Goal: Find specific page/section: Find specific page/section

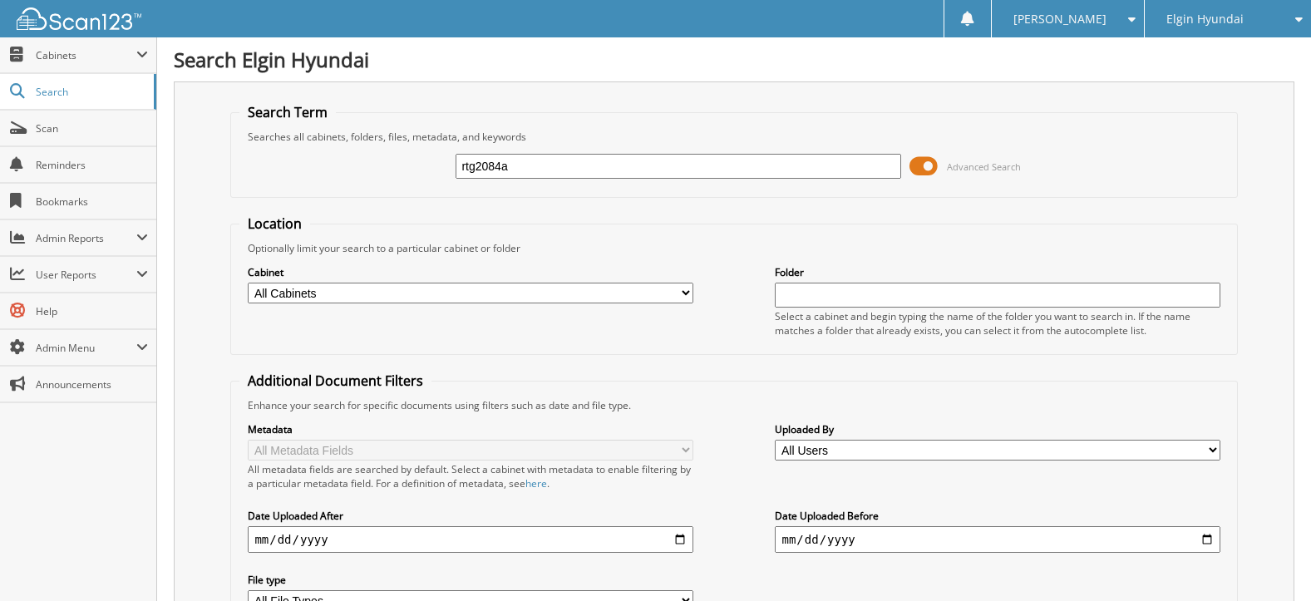
click at [734, 184] on div "rtg2084a Advanced Search" at bounding box center [733, 166] width 988 height 45
click at [727, 173] on input "rtg2084a" at bounding box center [678, 166] width 445 height 25
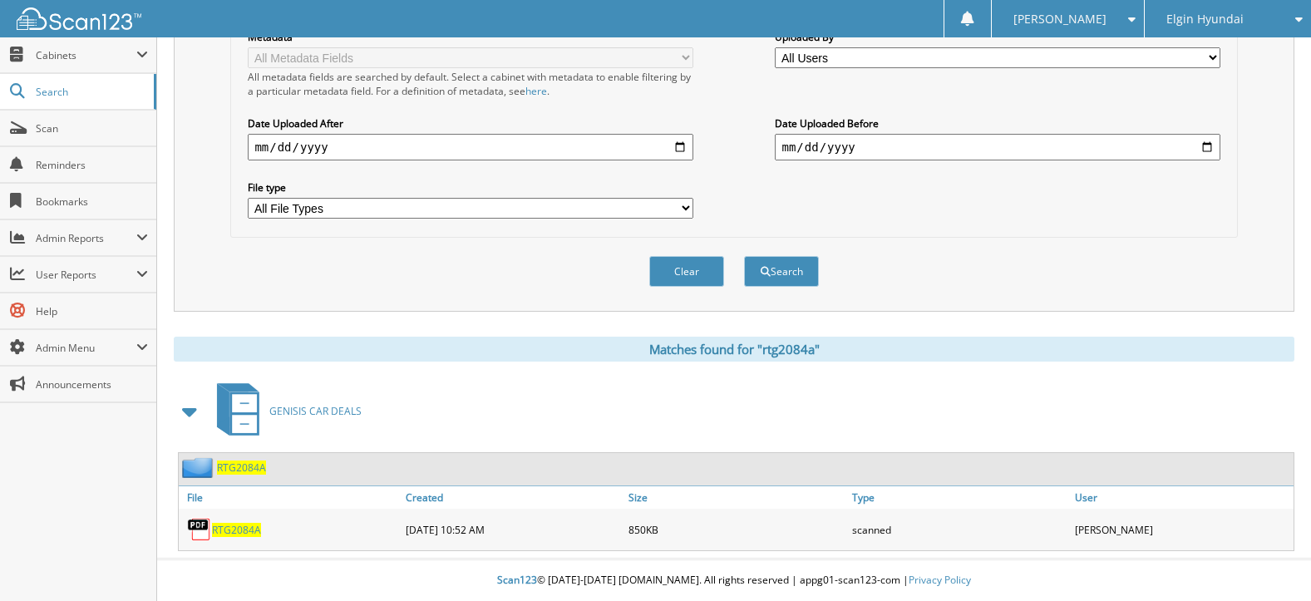
click at [240, 531] on span "RTG2084A" at bounding box center [236, 530] width 49 height 14
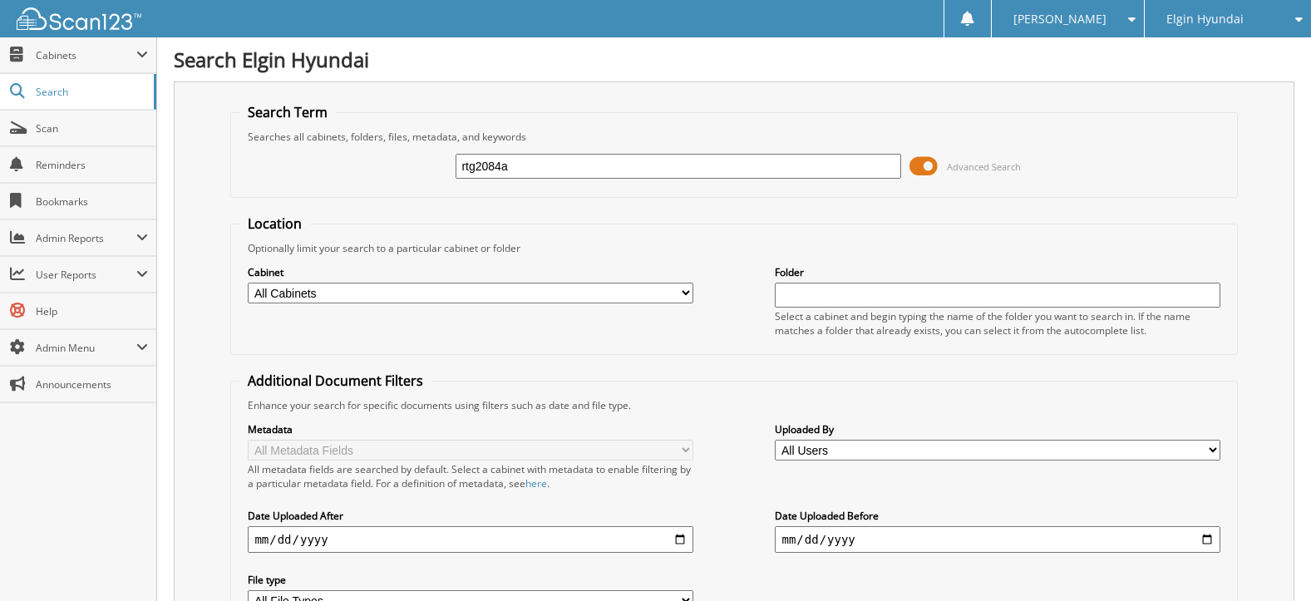
click at [623, 147] on div "rtg2084a Advanced Search" at bounding box center [733, 166] width 988 height 45
click at [620, 165] on input "rtg2084a" at bounding box center [678, 166] width 445 height 25
type input "H22813A"
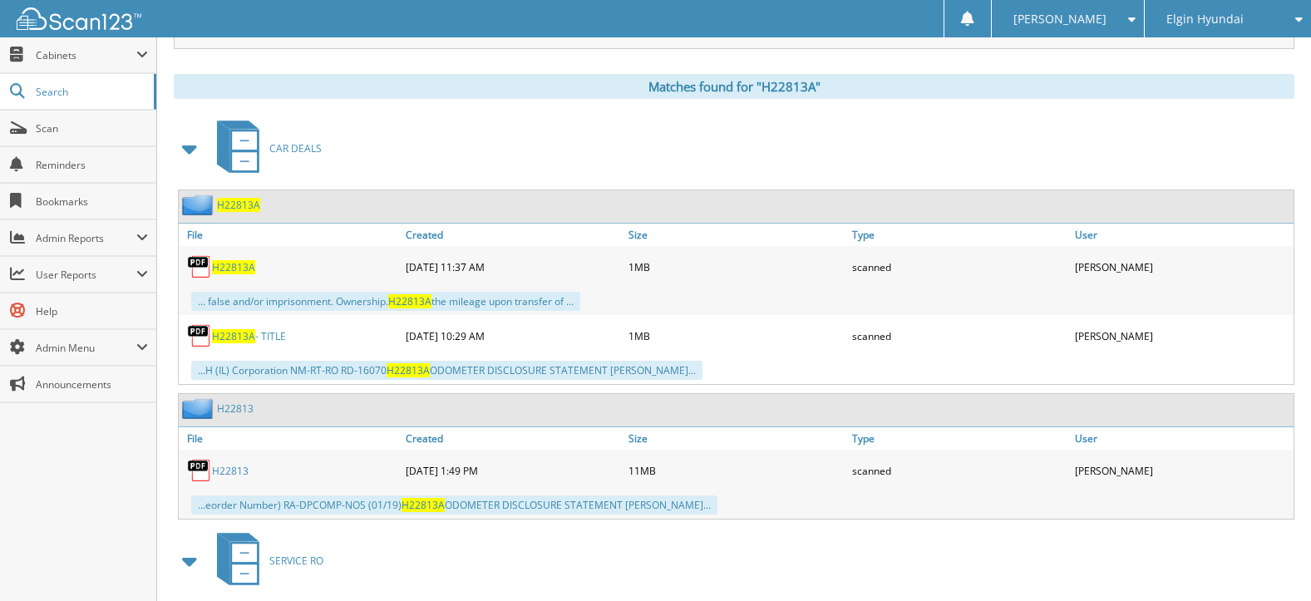
scroll to position [665, 0]
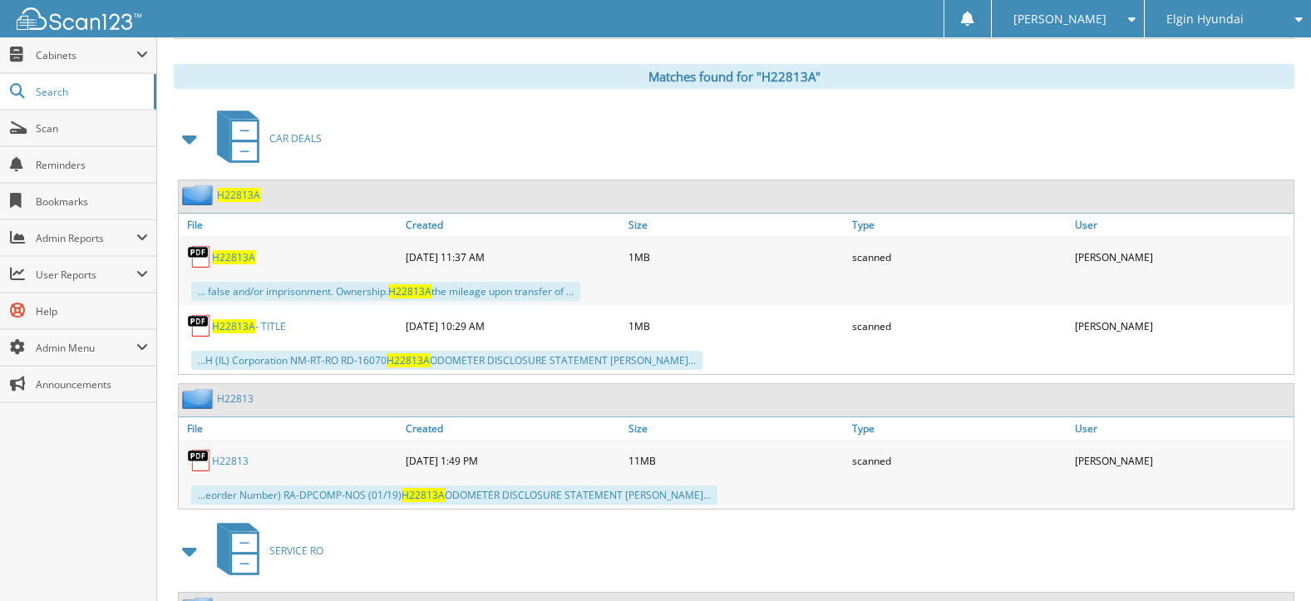
click at [225, 257] on span "H22813A" at bounding box center [233, 257] width 43 height 14
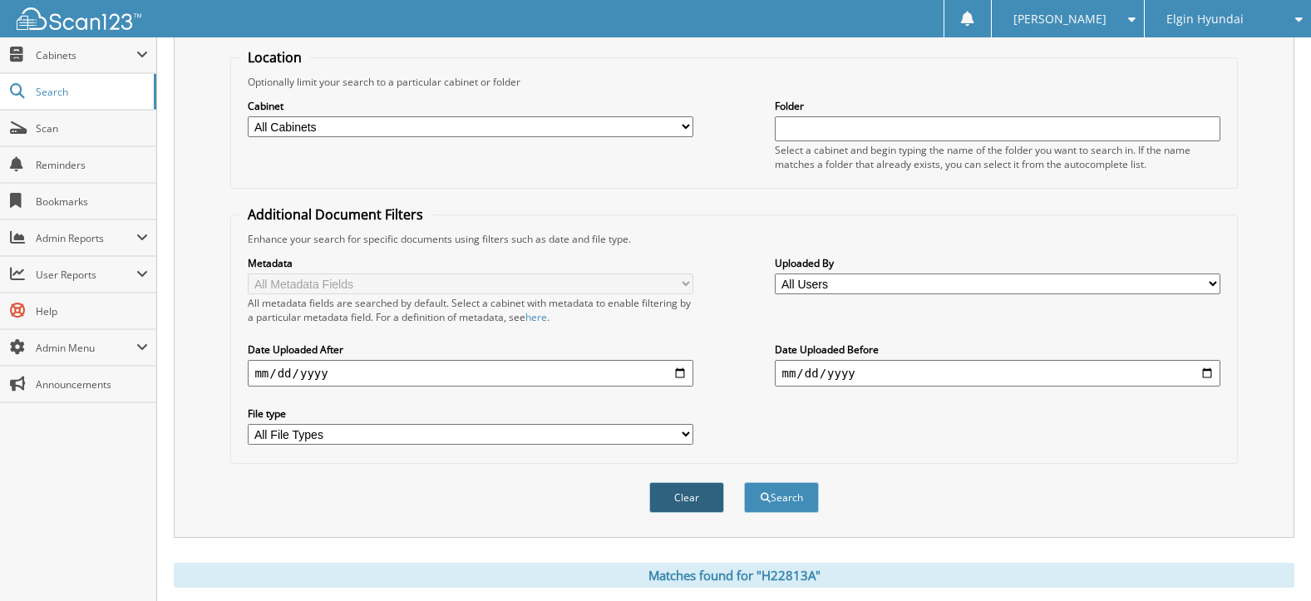
click at [684, 488] on button "Clear" at bounding box center [686, 497] width 75 height 31
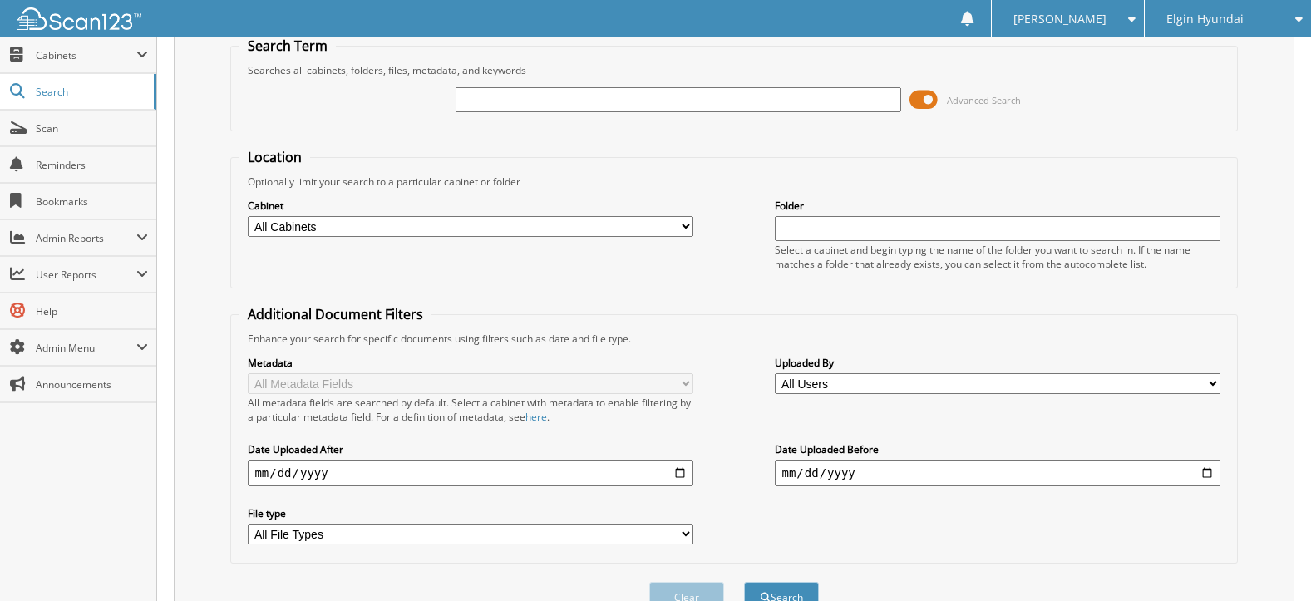
scroll to position [0, 0]
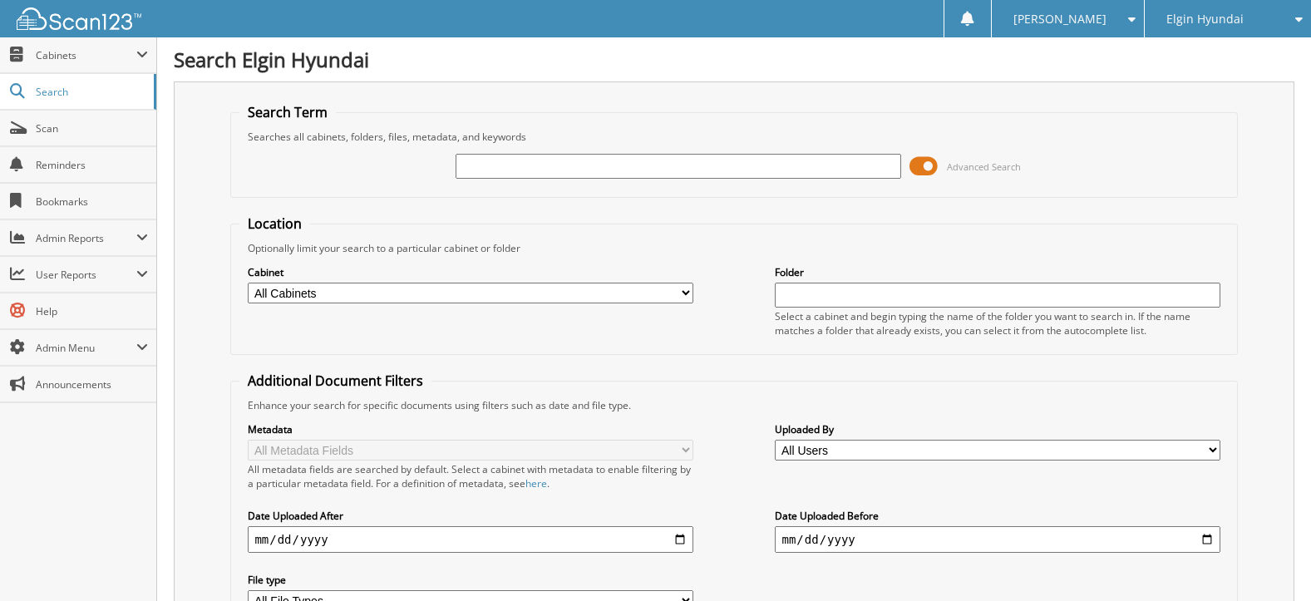
click at [1227, 22] on span "Elgin Hyundai" at bounding box center [1204, 19] width 77 height 10
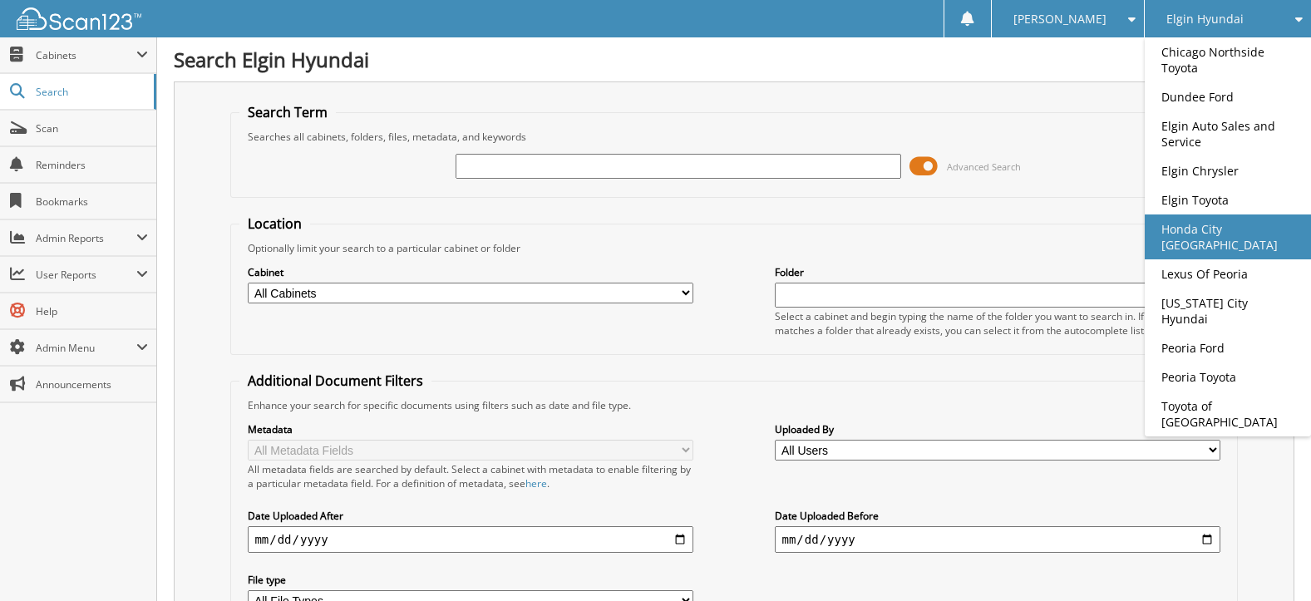
click at [1194, 214] on link "Honda City [GEOGRAPHIC_DATA]" at bounding box center [1228, 236] width 166 height 45
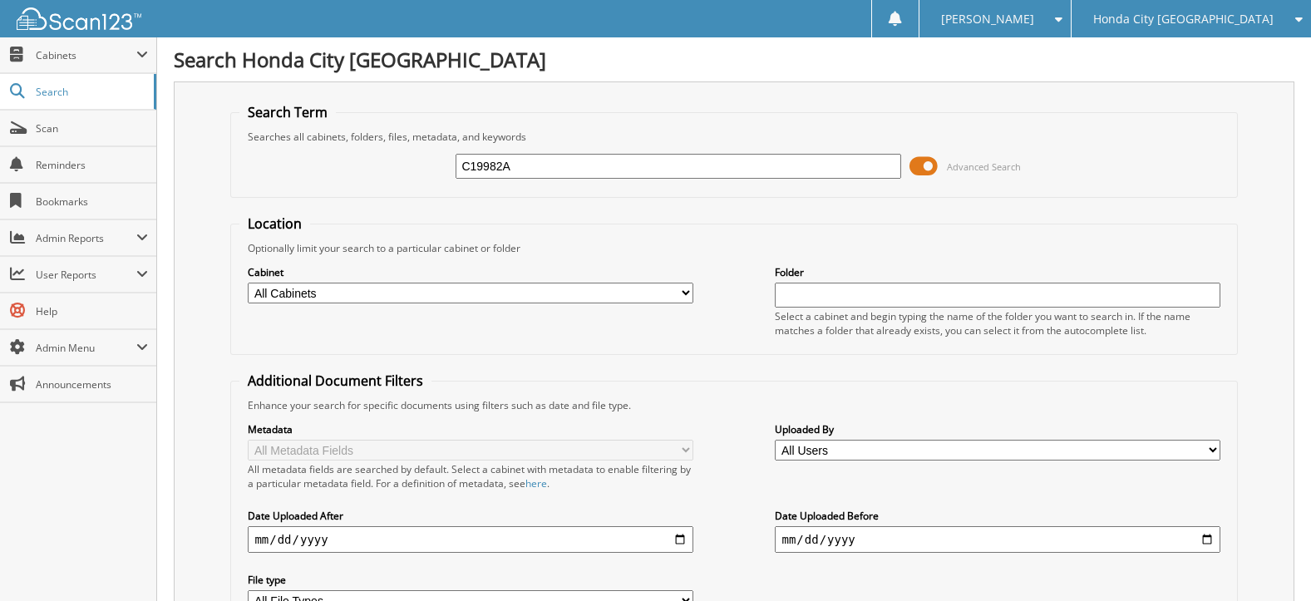
type input "C19982A"
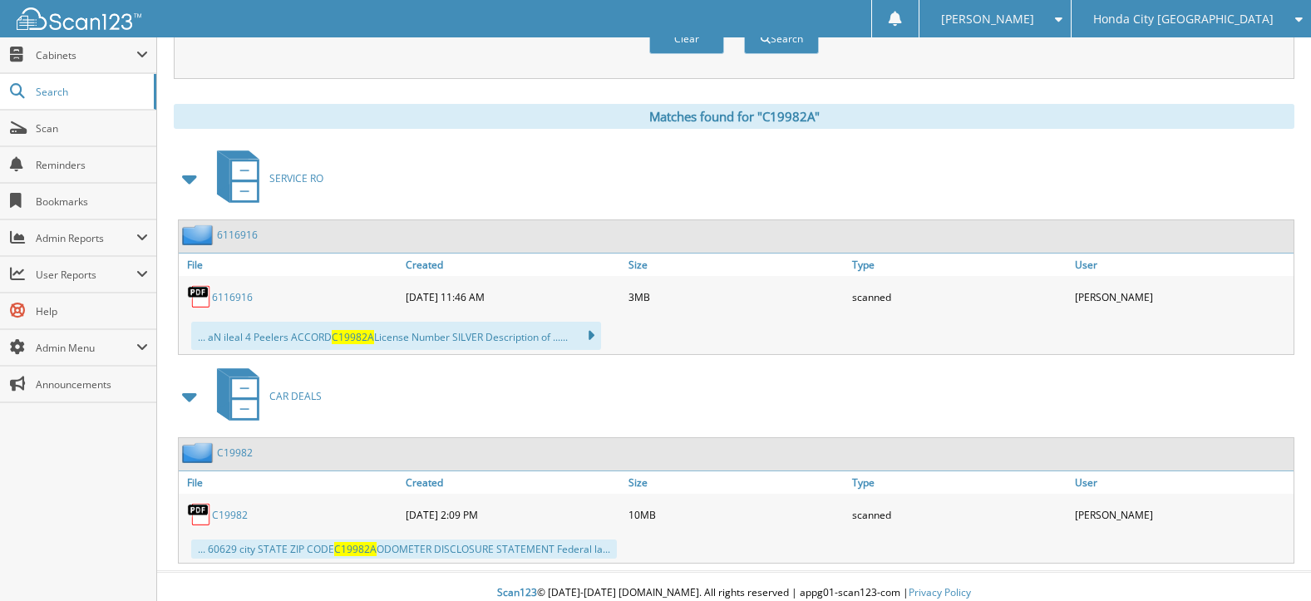
scroll to position [638, 0]
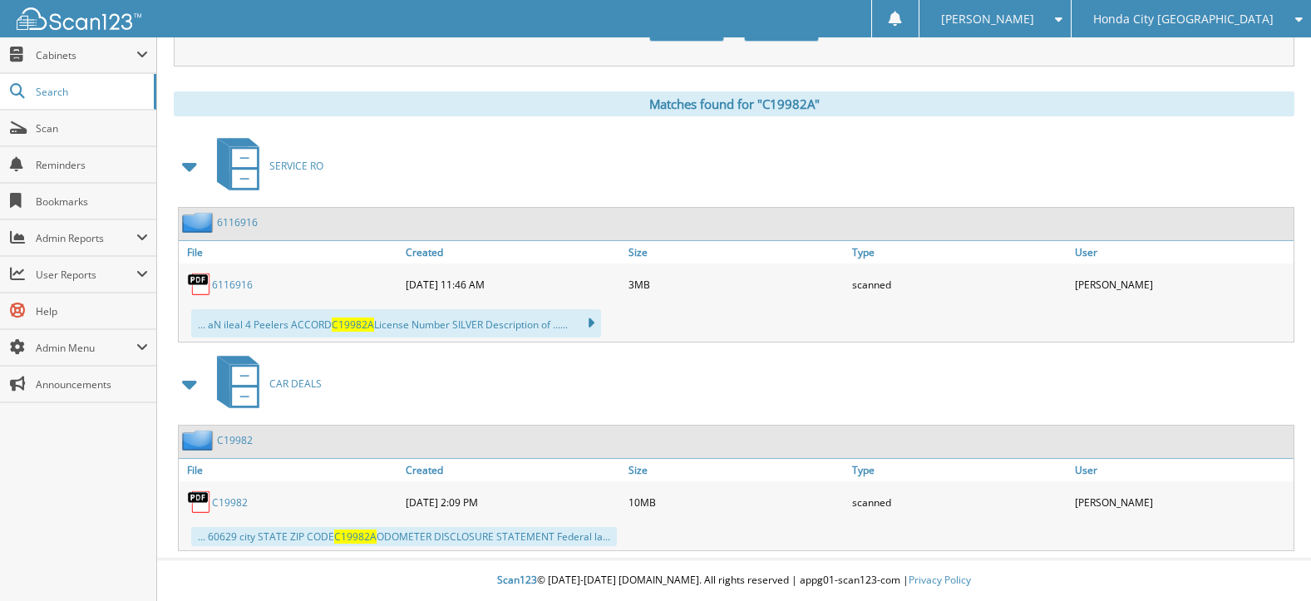
click at [228, 500] on link "C19982" at bounding box center [230, 502] width 36 height 14
